Goal: Task Accomplishment & Management: Use online tool/utility

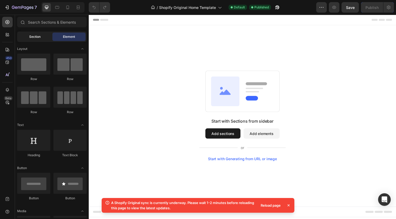
click at [37, 36] on span "Section" at bounding box center [34, 36] width 11 height 5
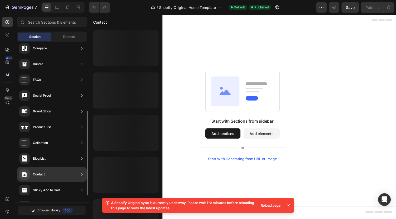
scroll to position [145, 0]
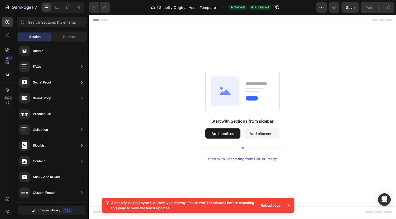
click at [288, 206] on icon at bounding box center [288, 206] width 2 height 2
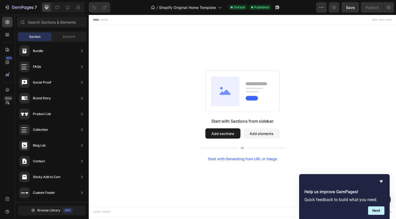
click at [106, 20] on icon at bounding box center [104, 20] width 8 height 2
click at [7, 34] on icon at bounding box center [7, 34] width 2 height 2
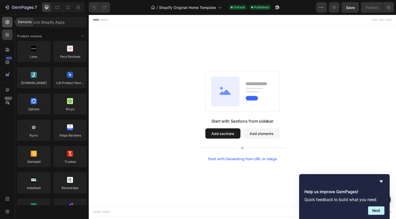
click at [8, 25] on div at bounding box center [7, 22] width 11 height 11
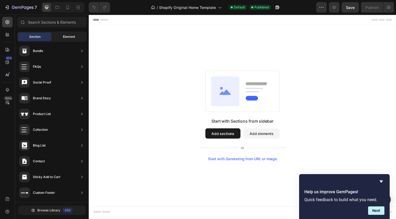
click at [73, 37] on span "Element" at bounding box center [69, 36] width 12 height 5
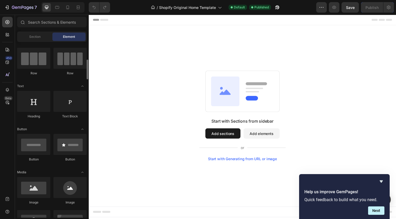
scroll to position [67, 0]
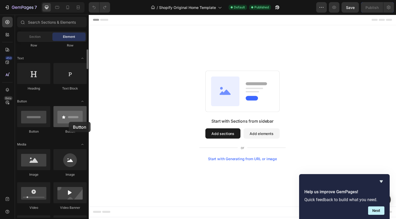
click at [69, 122] on div at bounding box center [69, 116] width 33 height 21
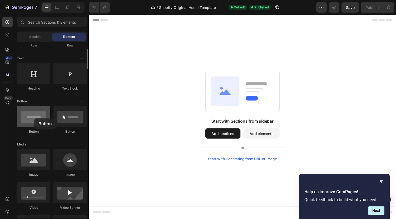
click at [34, 119] on div at bounding box center [33, 116] width 33 height 21
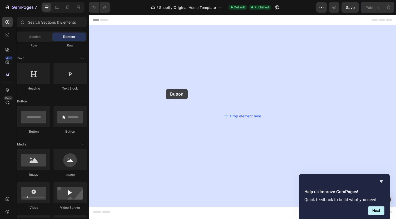
drag, startPoint x: 123, startPoint y: 133, endPoint x: 168, endPoint y: 91, distance: 61.6
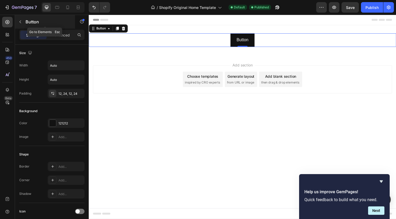
click at [21, 23] on icon "button" at bounding box center [20, 22] width 2 height 3
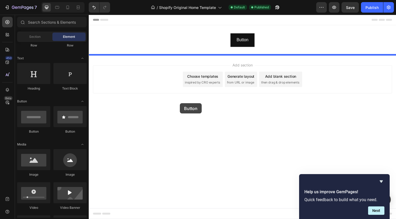
drag, startPoint x: 156, startPoint y: 135, endPoint x: 196, endPoint y: 108, distance: 47.9
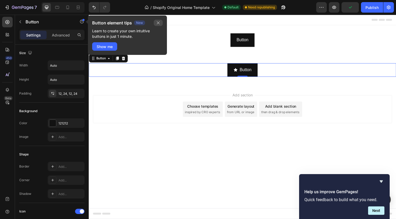
click at [156, 24] on icon "button" at bounding box center [158, 23] width 4 height 4
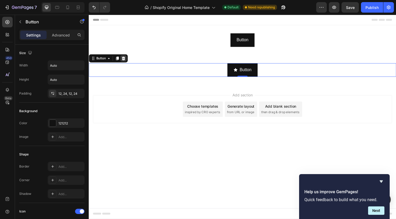
click at [124, 60] on icon at bounding box center [124, 60] width 3 height 4
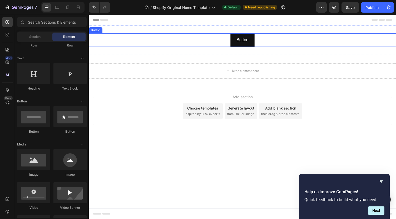
click at [225, 43] on div "Button Button" at bounding box center [247, 41] width 316 height 14
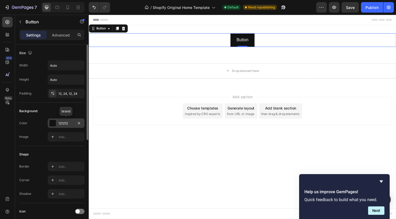
click at [52, 123] on div at bounding box center [52, 123] width 7 height 7
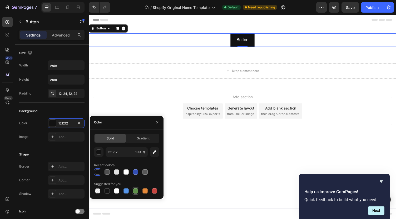
click at [137, 192] on div at bounding box center [135, 191] width 5 height 5
click at [127, 191] on div at bounding box center [125, 191] width 5 height 5
click at [135, 191] on div at bounding box center [135, 191] width 5 height 5
click at [156, 152] on icon "button" at bounding box center [154, 152] width 5 height 5
type input "66DE98"
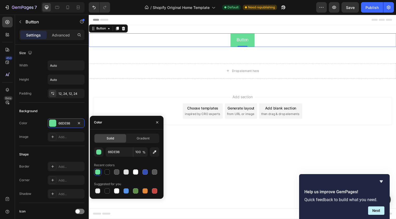
click at [216, 155] on body "Button Button 0 Section 1 Drop element here Section 2 Root Start with Sections …" at bounding box center [247, 120] width 316 height 210
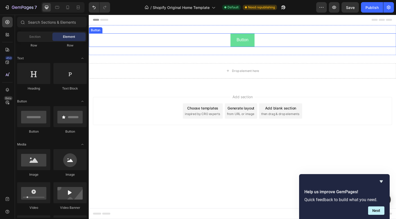
click at [188, 39] on div "Button Button" at bounding box center [247, 41] width 316 height 14
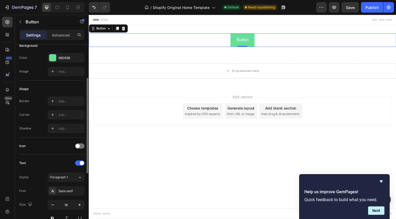
scroll to position [66, 0]
click at [79, 144] on span at bounding box center [78, 146] width 4 height 4
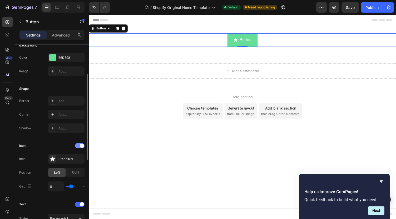
click at [79, 144] on div at bounding box center [79, 145] width 9 height 5
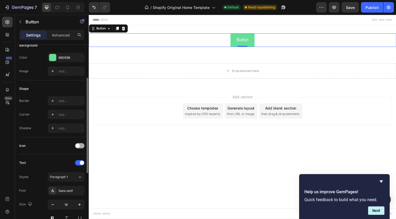
click at [79, 144] on span at bounding box center [78, 146] width 4 height 4
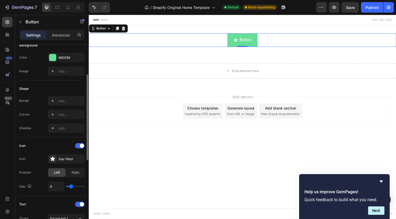
type input "18"
click at [74, 186] on input "range" at bounding box center [75, 186] width 18 height 1
click at [71, 184] on div "18" at bounding box center [66, 187] width 37 height 10
type input "7"
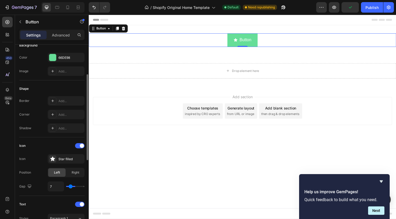
type input "7"
click at [71, 186] on input "range" at bounding box center [75, 186] width 18 height 1
type input "20"
click at [75, 186] on input "range" at bounding box center [75, 186] width 18 height 1
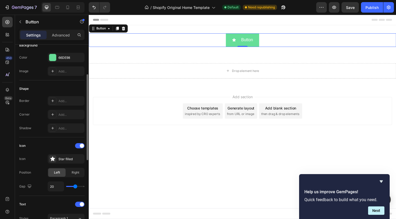
click at [76, 186] on input "range" at bounding box center [75, 186] width 18 height 1
click at [72, 185] on div "20" at bounding box center [66, 187] width 37 height 10
type input "1"
click at [68, 186] on input "range" at bounding box center [75, 186] width 18 height 1
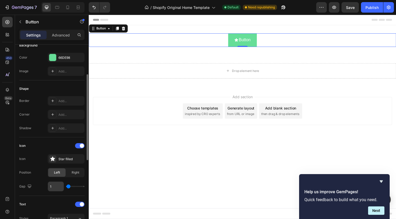
click at [54, 184] on input "1" at bounding box center [56, 186] width 16 height 9
type input "0"
type input "8"
click at [148, 158] on body "Button Button 0 Section 1 Drop element here Section 2 Root Start with Sections …" at bounding box center [247, 120] width 316 height 210
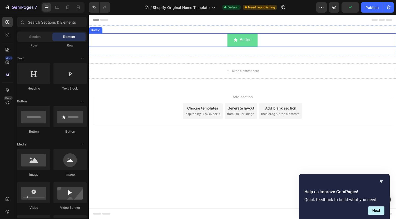
click at [217, 43] on div "Button Button" at bounding box center [247, 41] width 316 height 14
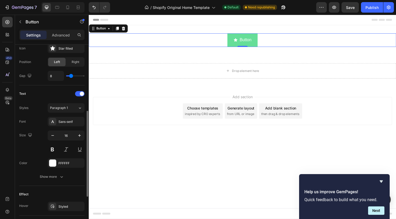
scroll to position [177, 0]
click at [78, 107] on icon at bounding box center [80, 107] width 4 height 5
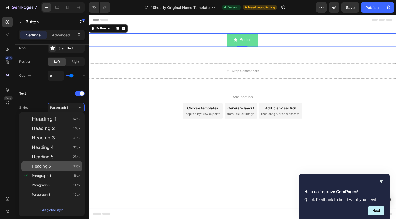
click at [60, 169] on div "Heading 6 18px" at bounding box center [56, 166] width 48 height 5
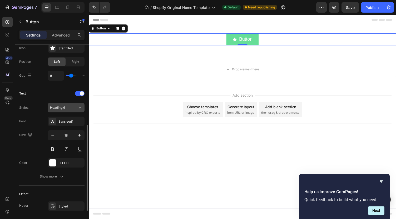
click at [80, 106] on icon at bounding box center [80, 107] width 4 height 5
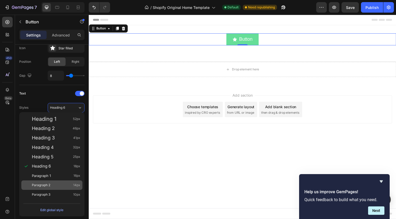
click at [55, 185] on div "Paragraph 2 14px" at bounding box center [56, 185] width 48 height 5
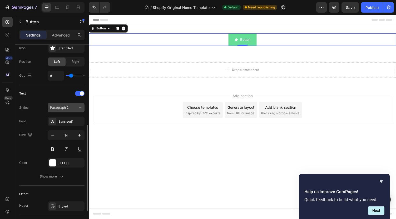
click at [77, 109] on button "Paragraph 2" at bounding box center [66, 107] width 37 height 9
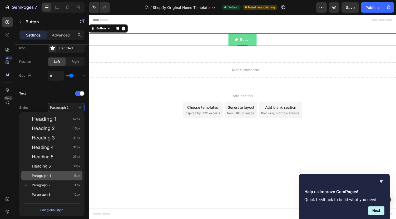
click at [58, 173] on div "Paragraph 1 16px" at bounding box center [51, 175] width 61 height 9
type input "16"
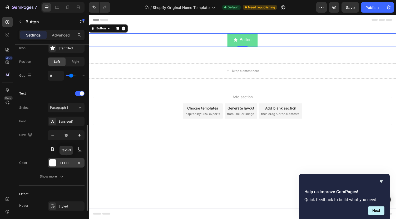
click at [53, 162] on div at bounding box center [52, 163] width 7 height 7
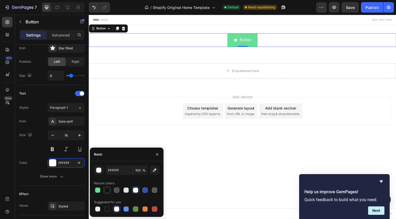
click at [107, 192] on div at bounding box center [106, 190] width 5 height 5
type input "121212"
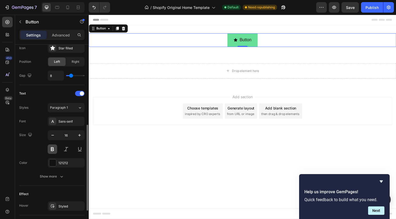
click at [53, 147] on button at bounding box center [52, 149] width 9 height 9
click at [68, 148] on button at bounding box center [65, 149] width 9 height 9
click at [50, 148] on button at bounding box center [52, 149] width 9 height 9
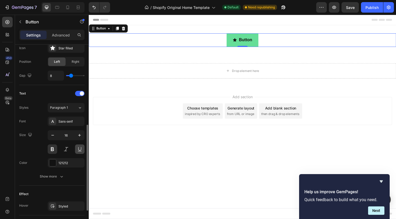
click at [79, 149] on button at bounding box center [79, 149] width 9 height 9
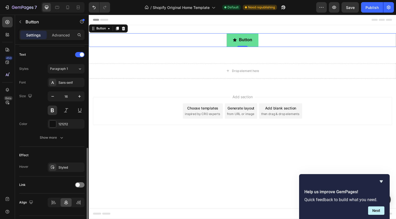
scroll to position [228, 0]
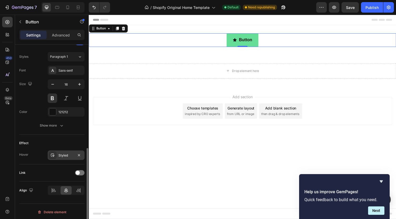
click at [69, 153] on div "Styled" at bounding box center [65, 155] width 15 height 5
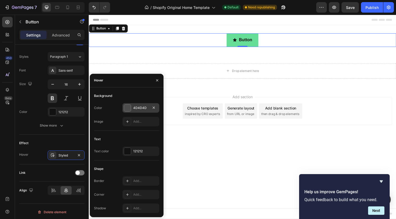
click at [138, 106] on div "4D4D4D" at bounding box center [140, 108] width 15 height 5
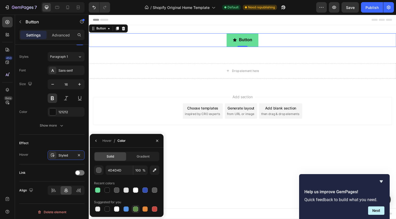
click at [133, 210] on div at bounding box center [135, 209] width 5 height 5
click at [99, 190] on div at bounding box center [97, 190] width 5 height 5
click at [118, 169] on input "66DE98" at bounding box center [119, 170] width 27 height 9
click at [99, 171] on div "button" at bounding box center [98, 170] width 5 height 5
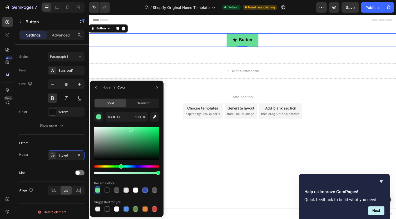
click at [130, 129] on div at bounding box center [126, 143] width 65 height 33
click at [138, 130] on div at bounding box center [126, 143] width 65 height 33
type input "4BE58B"
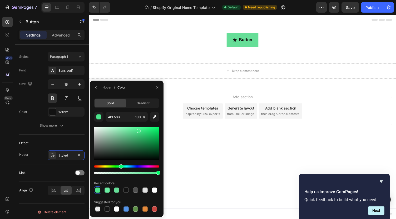
click at [186, 154] on body "Button Button 0 Section 1 Drop element here Section 2 Root Start with Sections …" at bounding box center [247, 120] width 316 height 210
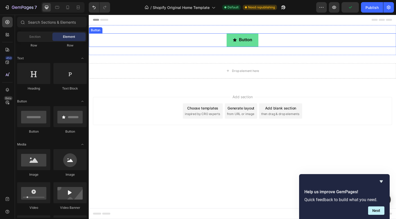
click at [218, 41] on div "Button Button" at bounding box center [247, 41] width 316 height 14
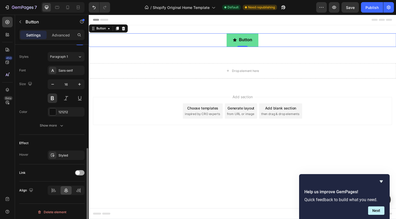
click at [81, 171] on div at bounding box center [79, 172] width 9 height 5
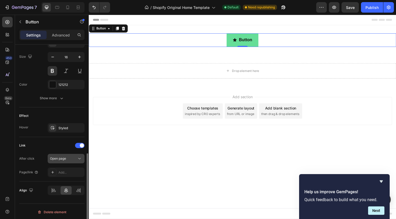
click at [69, 157] on div "Open page" at bounding box center [63, 159] width 27 height 5
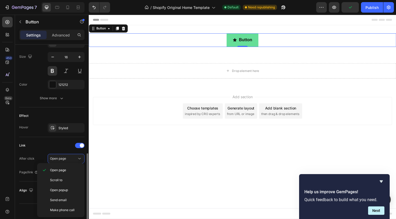
click at [50, 145] on div "Link" at bounding box center [51, 146] width 65 height 8
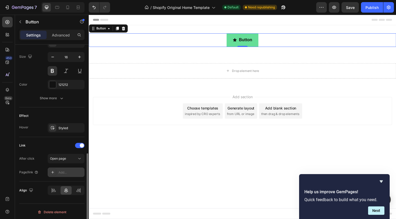
click at [67, 172] on div "Add..." at bounding box center [70, 172] width 25 height 5
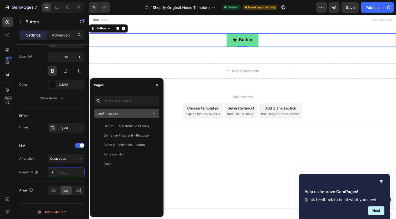
click at [152, 115] on icon at bounding box center [154, 113] width 5 height 5
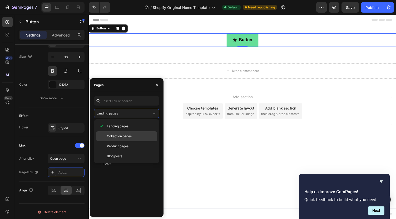
click at [130, 137] on span "Collection pages" at bounding box center [119, 136] width 25 height 5
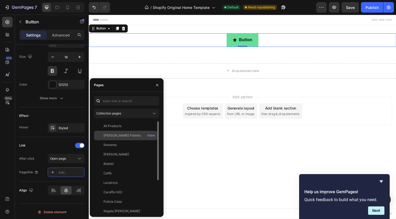
click at [126, 136] on div "[PERSON_NAME] Folletto" at bounding box center [121, 135] width 37 height 5
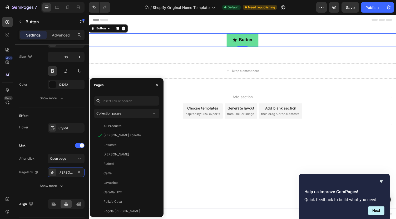
click at [218, 153] on body "Button Button 0 Section 1 Drop element here Section 2 Root Start with Sections …" at bounding box center [247, 120] width 316 height 210
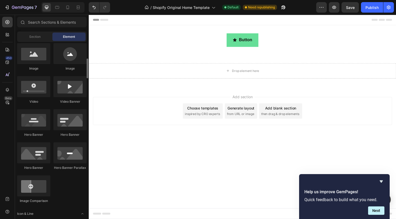
scroll to position [175, 0]
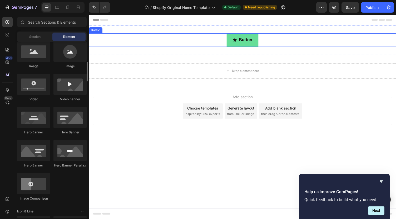
click at [226, 40] on div "Button Button" at bounding box center [247, 41] width 316 height 14
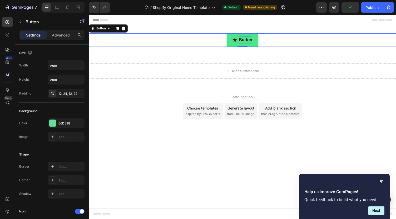
click at [252, 41] on p "Button" at bounding box center [250, 41] width 14 height 8
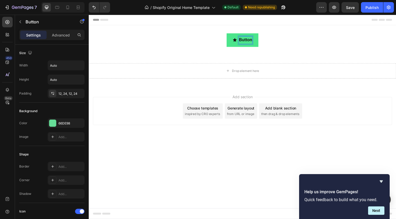
click at [255, 40] on p "Button" at bounding box center [250, 41] width 14 height 8
click at [146, 101] on div "Add section Choose templates inspired by CRO experts Generate layout from URL o…" at bounding box center [246, 113] width 307 height 29
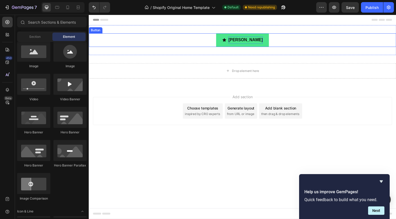
click at [208, 41] on div "Ricambi Folletto Button" at bounding box center [247, 41] width 316 height 14
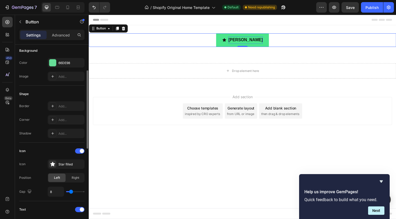
scroll to position [61, 0]
click at [62, 118] on div "Add..." at bounding box center [70, 119] width 25 height 5
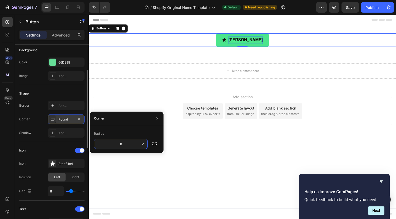
click at [124, 145] on input "8" at bounding box center [120, 143] width 53 height 9
type input "15"
click at [210, 154] on body "Ricambi Folletto Button 0 Section 1 Drop element here Section 2 Root Start with…" at bounding box center [247, 120] width 316 height 210
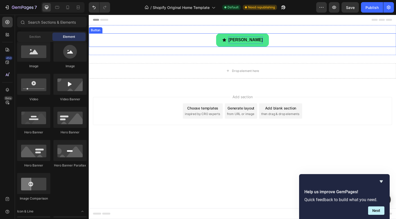
click at [209, 39] on div "Ricambi Folletto Button" at bounding box center [247, 41] width 316 height 14
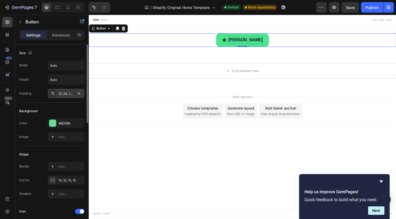
click at [63, 93] on div "12, 24, 12, 24" at bounding box center [65, 94] width 15 height 5
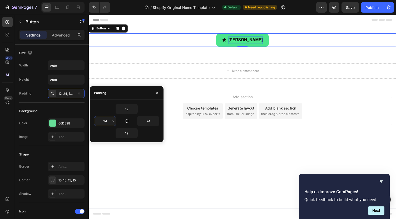
click at [106, 121] on input "24" at bounding box center [105, 121] width 22 height 9
type input "15"
click at [148, 120] on input "24" at bounding box center [148, 121] width 22 height 9
type input "15"
click at [128, 110] on input "12" at bounding box center [127, 108] width 22 height 9
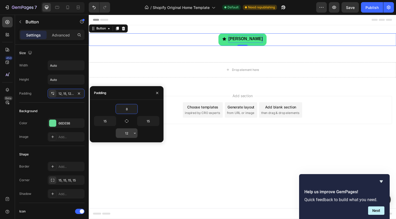
type input "8"
click at [128, 133] on input "12" at bounding box center [127, 133] width 22 height 9
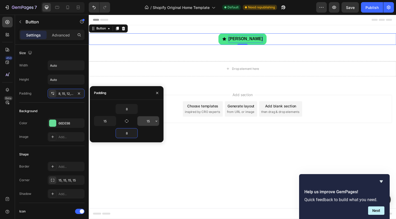
type input "8"
click at [149, 121] on input "15" at bounding box center [148, 121] width 22 height 9
type input "10"
click at [109, 120] on input "15" at bounding box center [105, 121] width 22 height 9
type input "10"
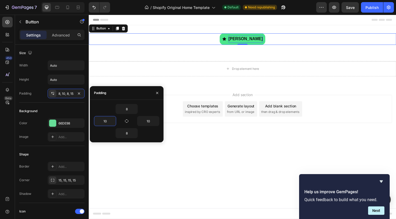
click at [222, 163] on body "Ricambi Folletto Button 0 Section 1 Drop element here Section 2 Root Start with…" at bounding box center [247, 120] width 316 height 210
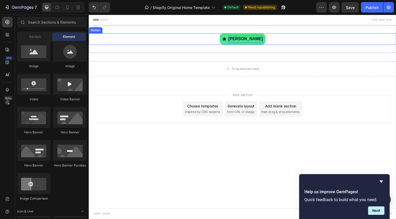
click at [247, 39] on p "[PERSON_NAME]" at bounding box center [249, 40] width 35 height 8
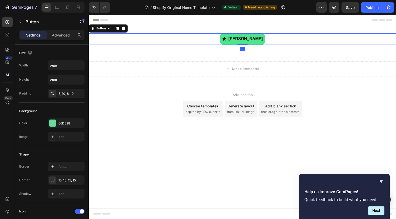
click at [227, 40] on icon at bounding box center [228, 40] width 4 height 4
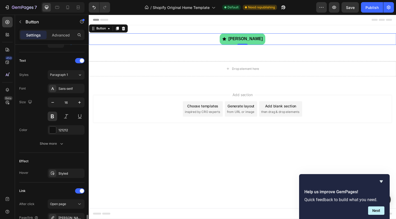
scroll to position [269, 0]
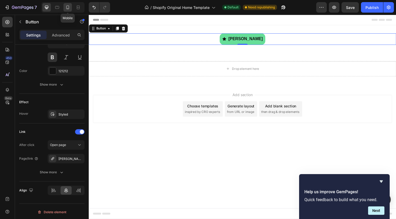
click at [66, 6] on icon at bounding box center [67, 8] width 3 height 4
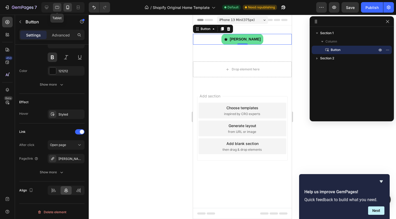
click at [56, 8] on icon at bounding box center [56, 7] width 5 height 5
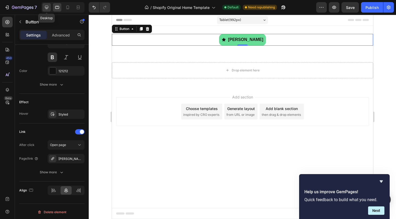
click at [46, 8] on icon at bounding box center [46, 7] width 3 height 3
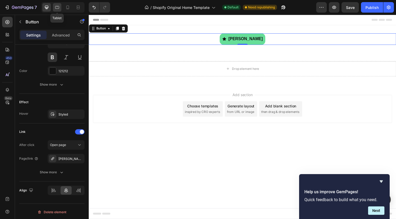
click at [56, 10] on div at bounding box center [57, 7] width 8 height 8
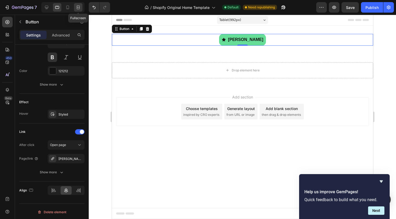
click at [78, 10] on div at bounding box center [78, 7] width 8 height 8
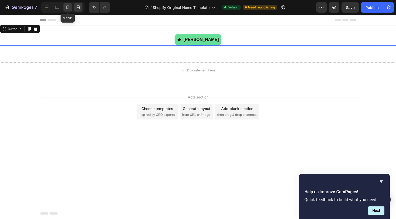
click at [69, 9] on icon at bounding box center [67, 7] width 5 height 5
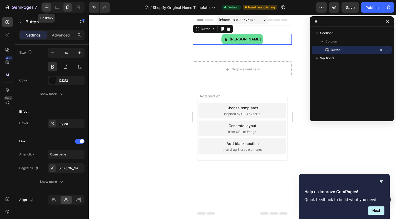
click at [47, 8] on icon at bounding box center [46, 7] width 3 height 3
type input "16"
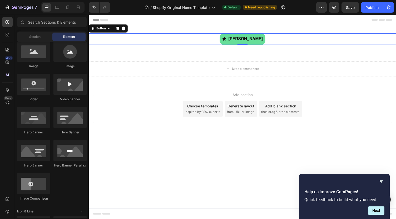
click at [155, 109] on div "Add section Choose templates inspired by CRO experts Generate layout from URL o…" at bounding box center [246, 111] width 307 height 29
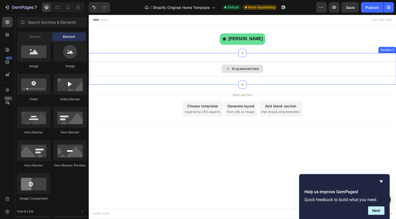
click at [301, 68] on div "Drop element here" at bounding box center [247, 71] width 316 height 16
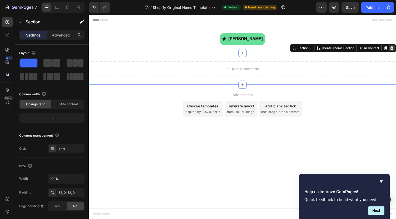
click at [395, 50] on icon at bounding box center [399, 49] width 3 height 4
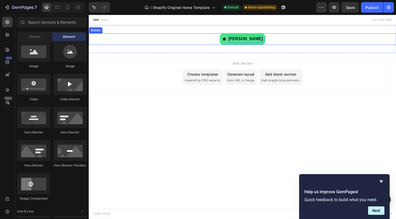
click at [237, 41] on p "[PERSON_NAME]" at bounding box center [249, 40] width 35 height 8
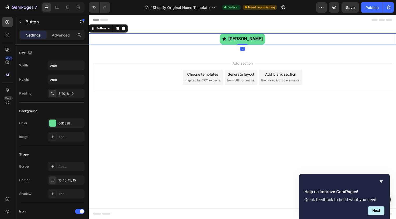
click at [192, 45] on div "Ricambi Folletto Button 0" at bounding box center [247, 40] width 316 height 12
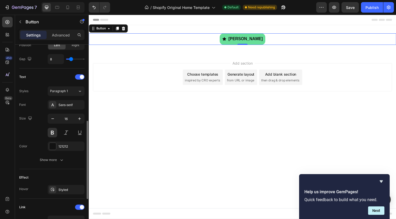
scroll to position [190, 0]
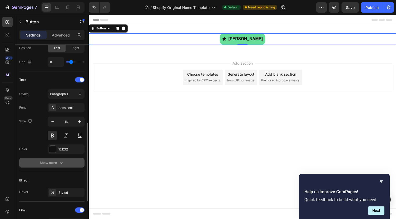
click at [59, 161] on icon "button" at bounding box center [61, 162] width 5 height 5
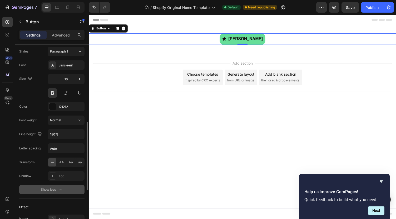
scroll to position [235, 0]
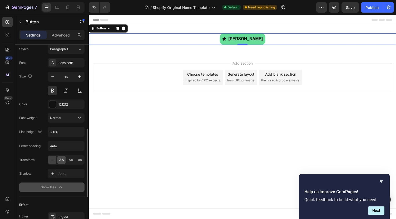
click at [58, 159] on div "AA" at bounding box center [61, 160] width 8 height 8
click at [53, 160] on icon at bounding box center [52, 160] width 5 height 5
click at [71, 158] on span "Aa" at bounding box center [71, 160] width 4 height 5
click at [81, 158] on span "aa" at bounding box center [80, 160] width 4 height 5
click at [61, 158] on span "AA" at bounding box center [61, 160] width 5 height 5
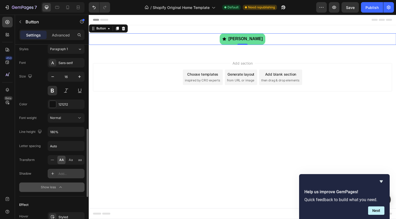
click at [65, 172] on div "Add..." at bounding box center [70, 174] width 25 height 5
click at [36, 173] on div "Shadow 121212" at bounding box center [51, 173] width 65 height 9
click at [50, 158] on icon at bounding box center [52, 160] width 5 height 5
click at [59, 158] on div "AA" at bounding box center [61, 160] width 8 height 8
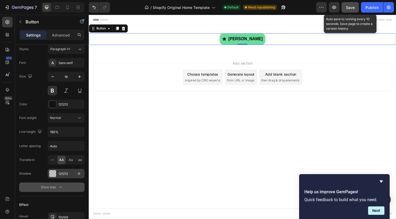
click at [352, 7] on span "Save" at bounding box center [350, 7] width 9 height 4
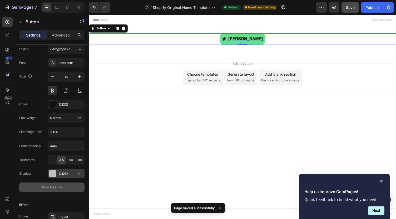
click at [381, 180] on icon "Hide survey" at bounding box center [381, 182] width 6 height 6
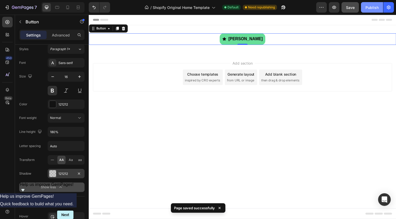
click at [373, 9] on div "Publish" at bounding box center [371, 8] width 13 height 6
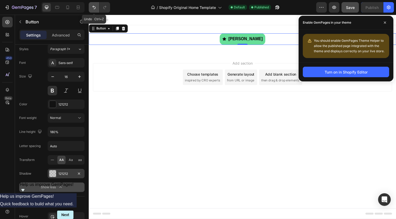
click at [92, 8] on icon "Undo/Redo" at bounding box center [93, 7] width 5 height 5
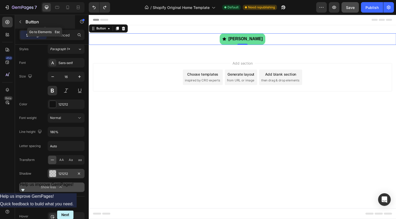
click at [20, 21] on icon "button" at bounding box center [20, 22] width 4 height 4
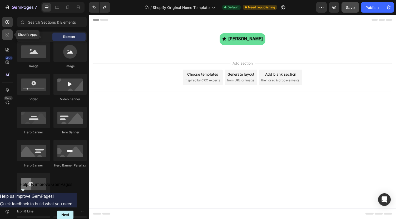
click at [6, 34] on icon at bounding box center [7, 34] width 2 height 2
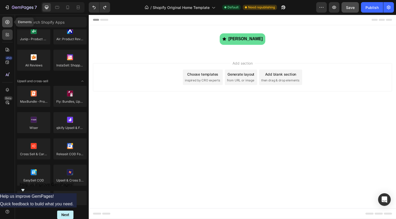
click at [7, 23] on icon at bounding box center [7, 21] width 5 height 5
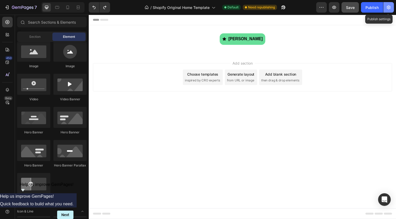
click at [387, 9] on icon "button" at bounding box center [388, 7] width 5 height 5
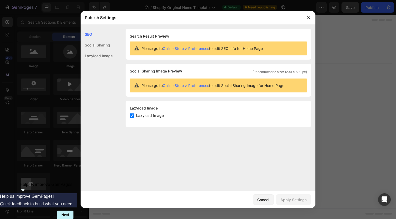
click at [102, 46] on div "Social Sharing" at bounding box center [97, 45] width 32 height 11
click at [100, 57] on div "Lazyload Image" at bounding box center [97, 56] width 32 height 11
click at [270, 199] on button "Cancel" at bounding box center [263, 200] width 21 height 11
